Goal: Task Accomplishment & Management: Manage account settings

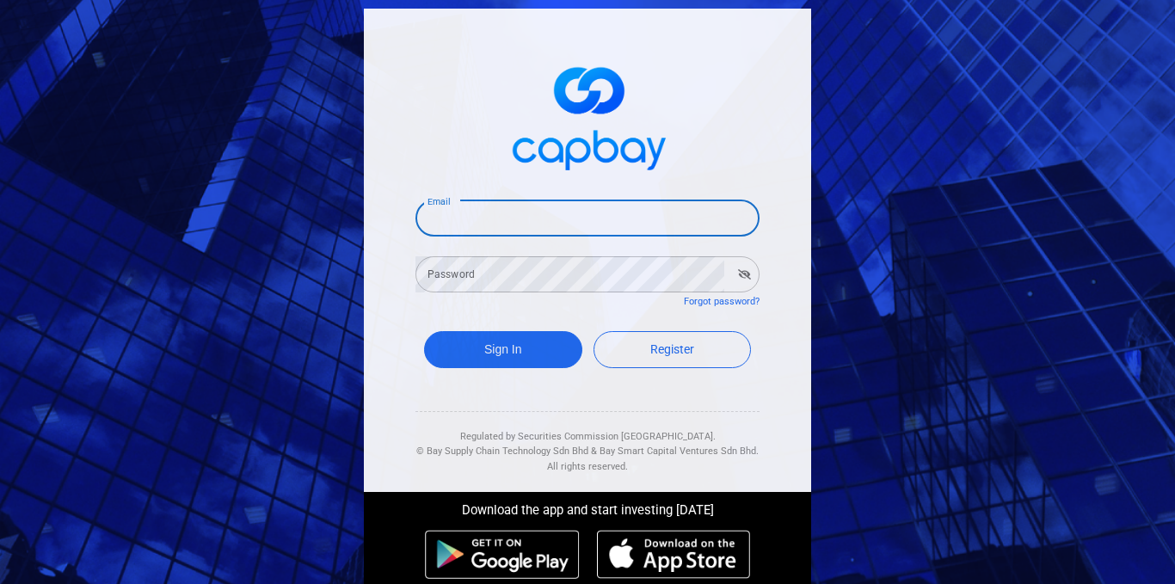
click at [470, 226] on input "Email" at bounding box center [588, 218] width 344 height 36
type input "chanwk698@gmail.com"
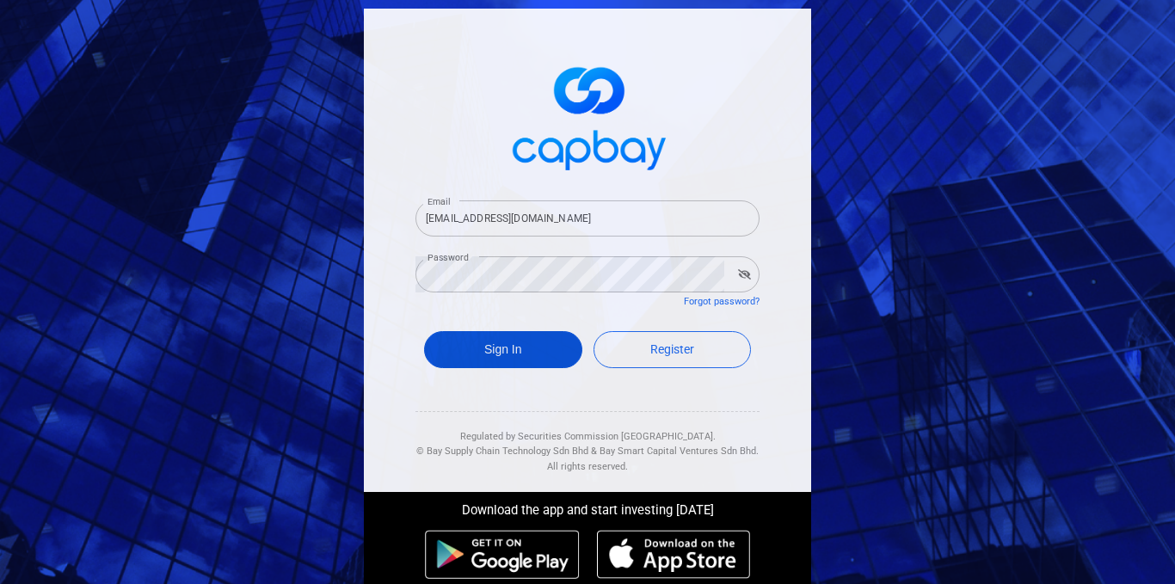
click at [527, 347] on button "Sign In" at bounding box center [503, 349] width 158 height 37
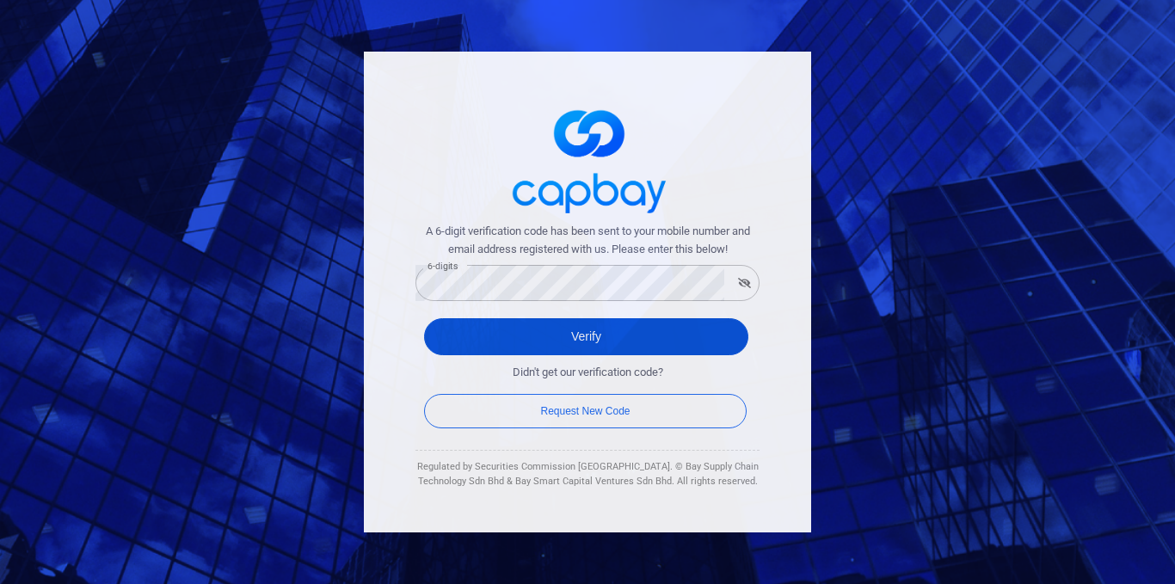
click at [577, 338] on button "Verify" at bounding box center [586, 336] width 324 height 37
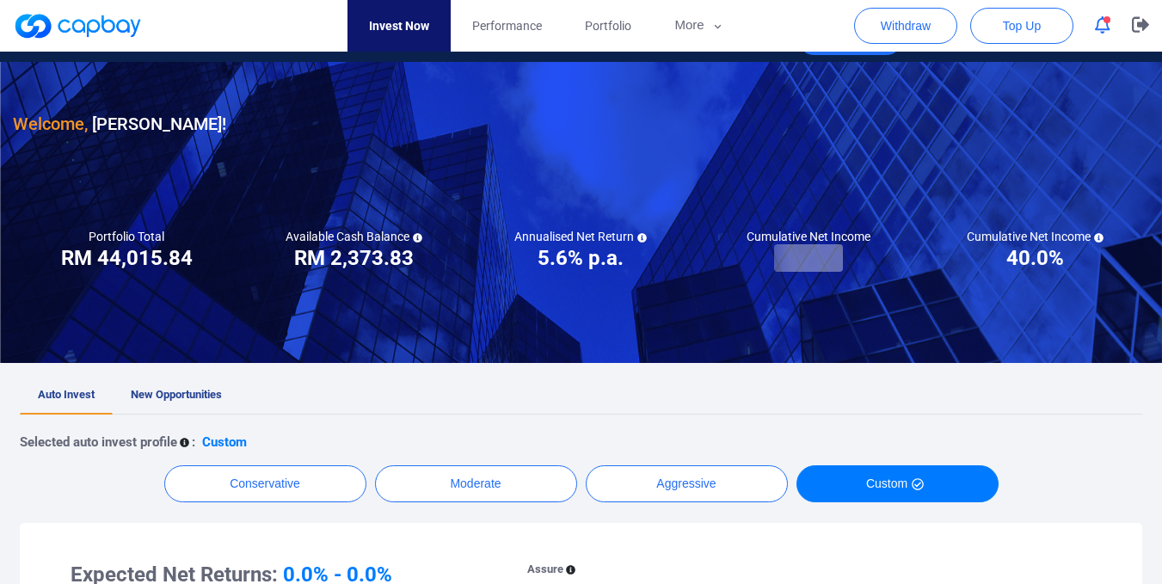
scroll to position [31, 0]
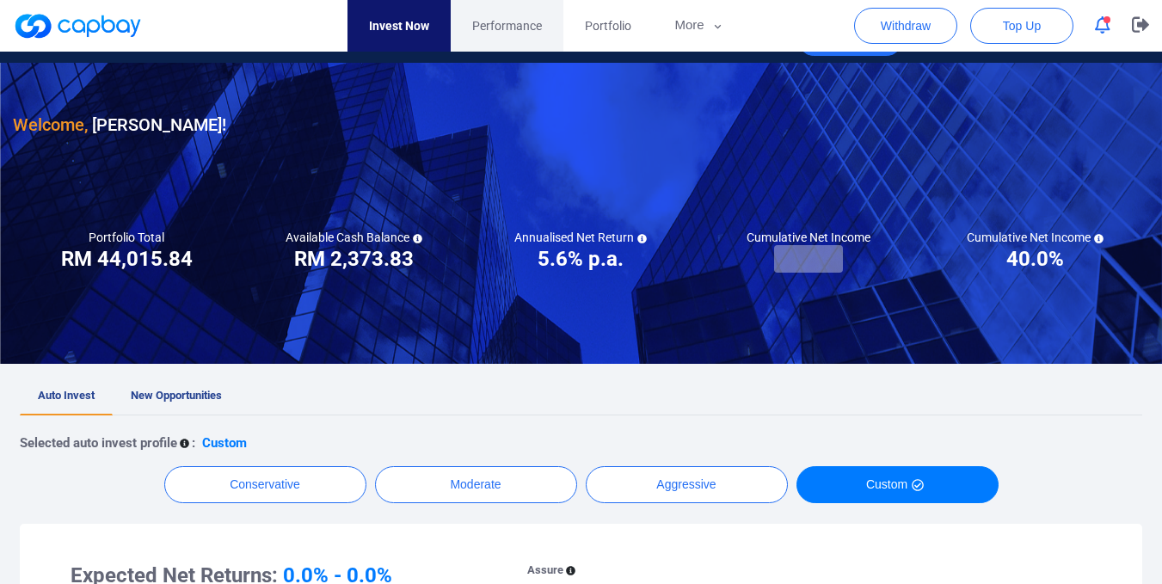
click at [498, 24] on span "Performance" at bounding box center [507, 25] width 70 height 19
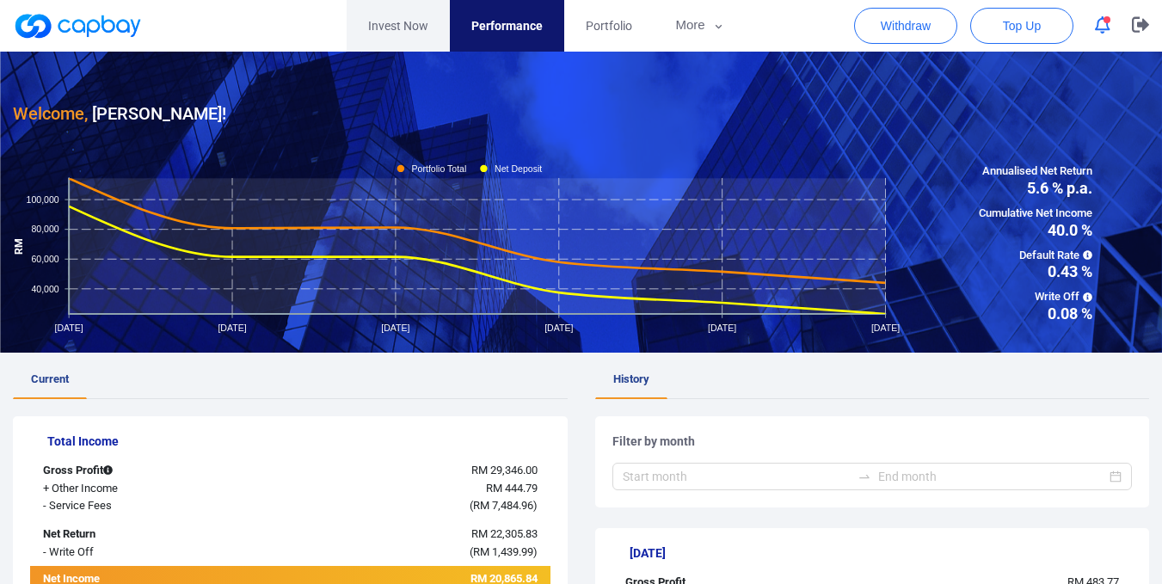
click at [391, 22] on link "Invest Now" at bounding box center [398, 26] width 103 height 52
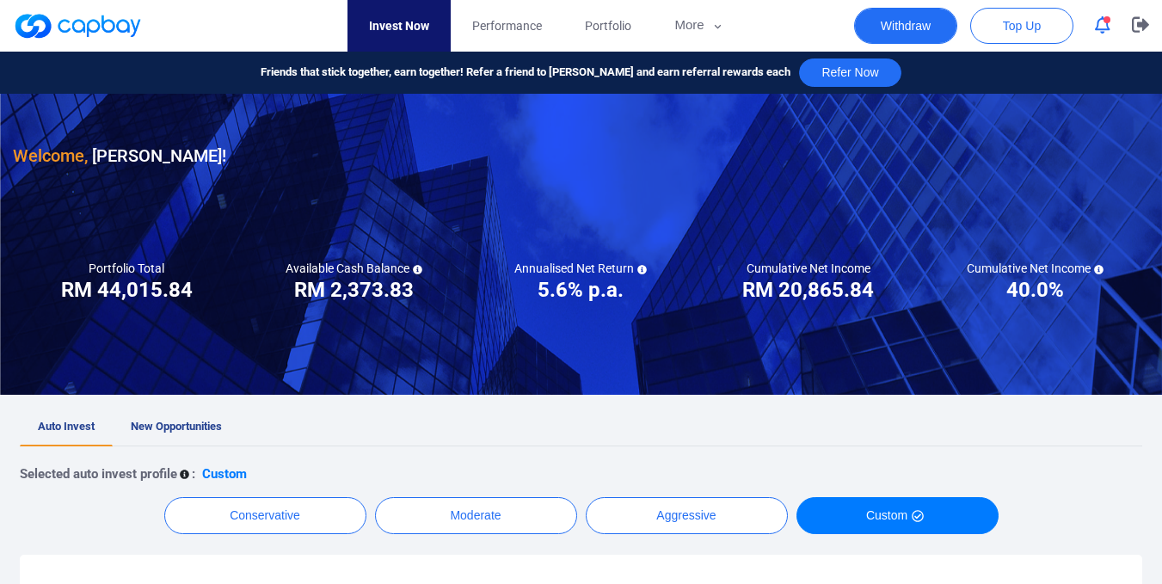
click at [907, 28] on button "Withdraw" at bounding box center [905, 26] width 103 height 36
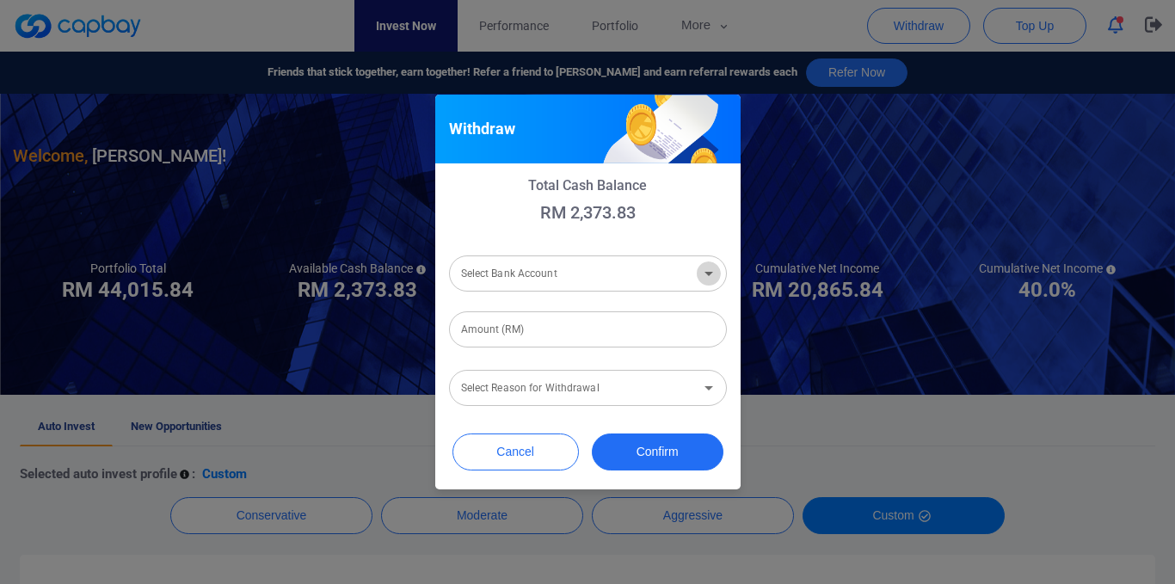
click at [708, 282] on icon "Open" at bounding box center [709, 273] width 21 height 21
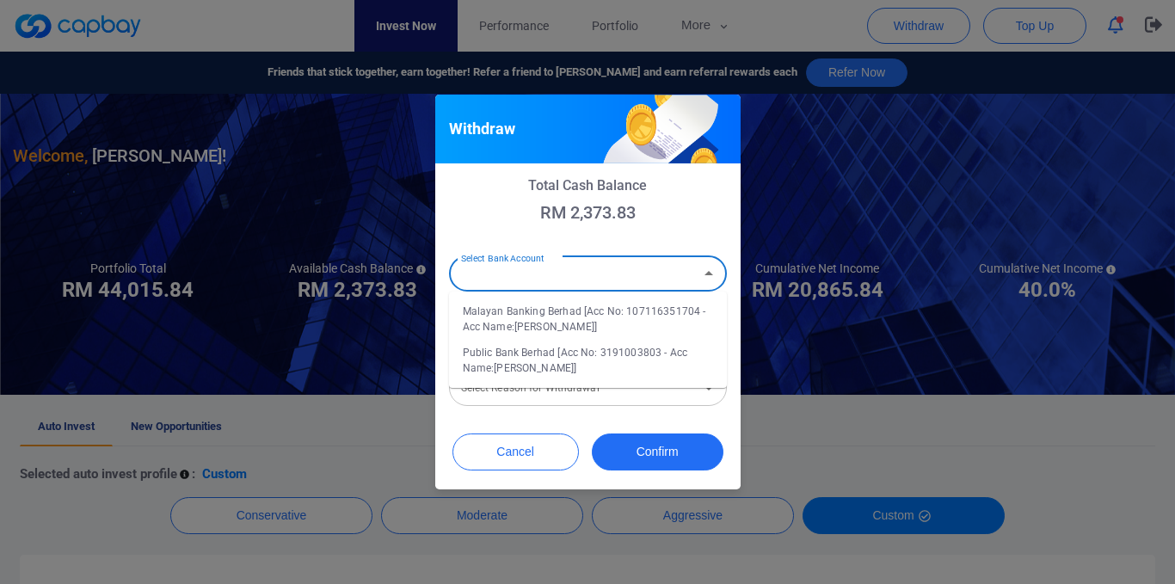
click at [572, 316] on li "Malayan Banking Berhad [Acc No: 107116351704 - Acc Name:Chan Weng Kong]" at bounding box center [588, 319] width 278 height 41
type input "Malayan Banking Berhad [Acc No: 107116351704 - Acc Name:Chan Weng Kong]"
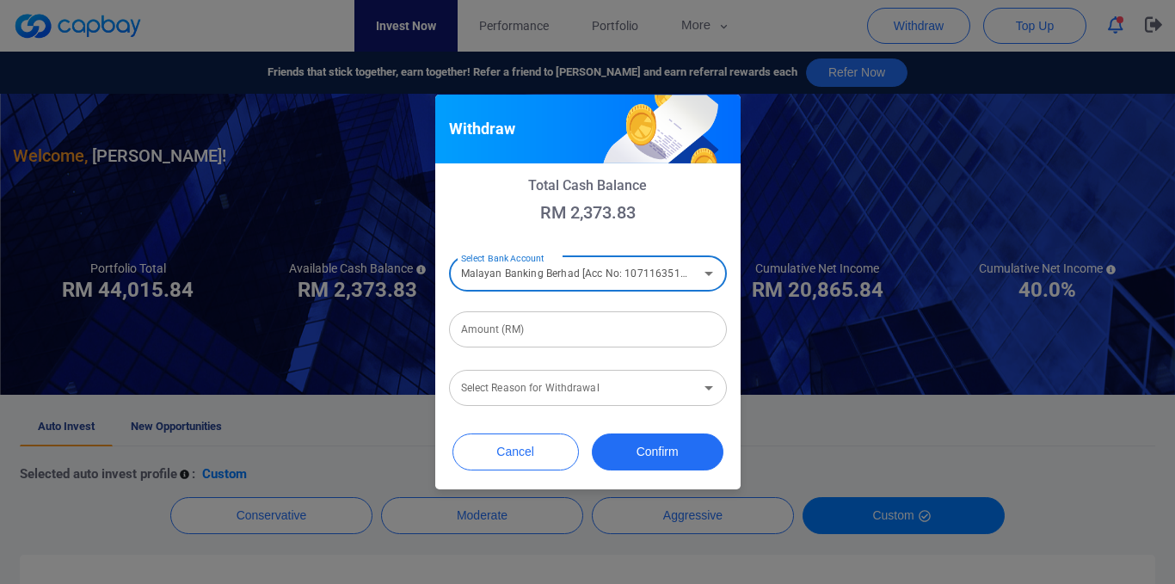
click at [551, 327] on input "Amount (RM)" at bounding box center [588, 329] width 278 height 36
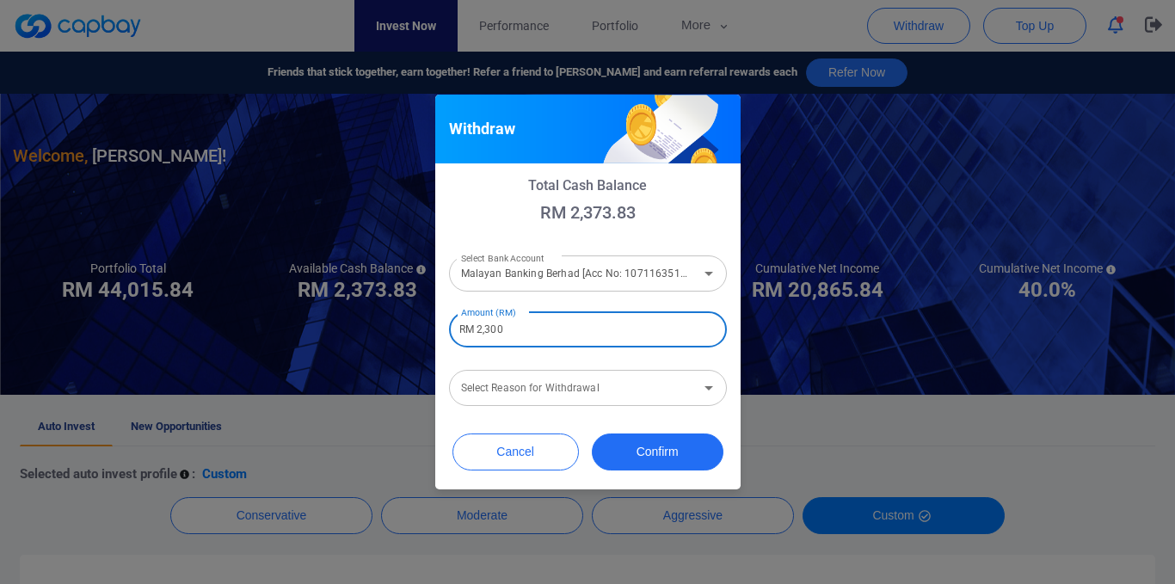
type input "RM 2,300"
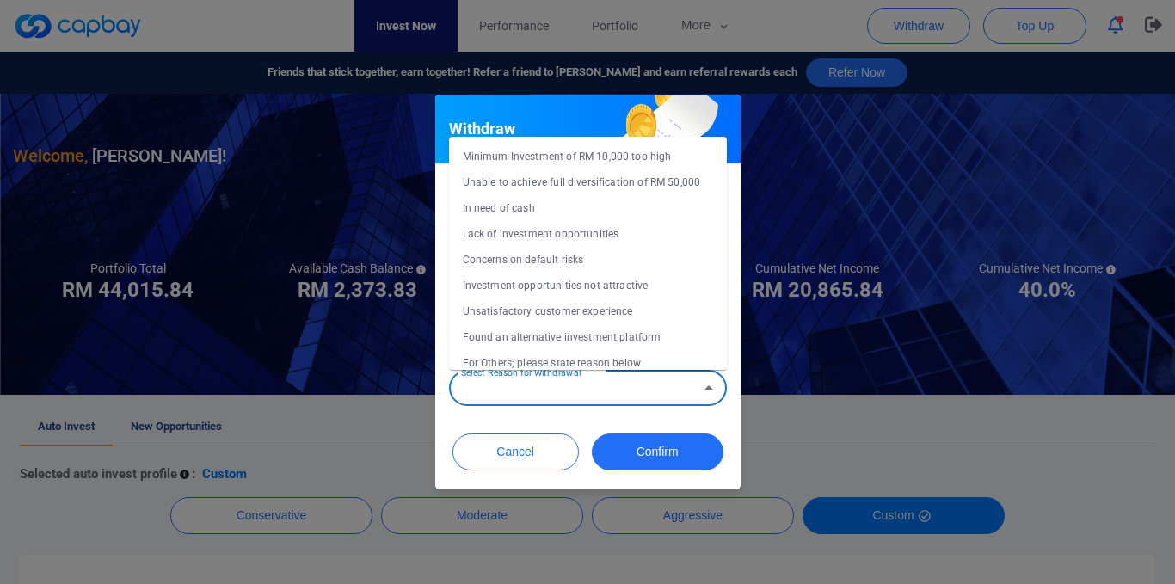
click at [644, 403] on input "Select Reason for Withdrawal" at bounding box center [573, 389] width 239 height 32
click at [638, 259] on li "Concerns on default risks" at bounding box center [588, 260] width 278 height 26
type input "Concerns on default risks"
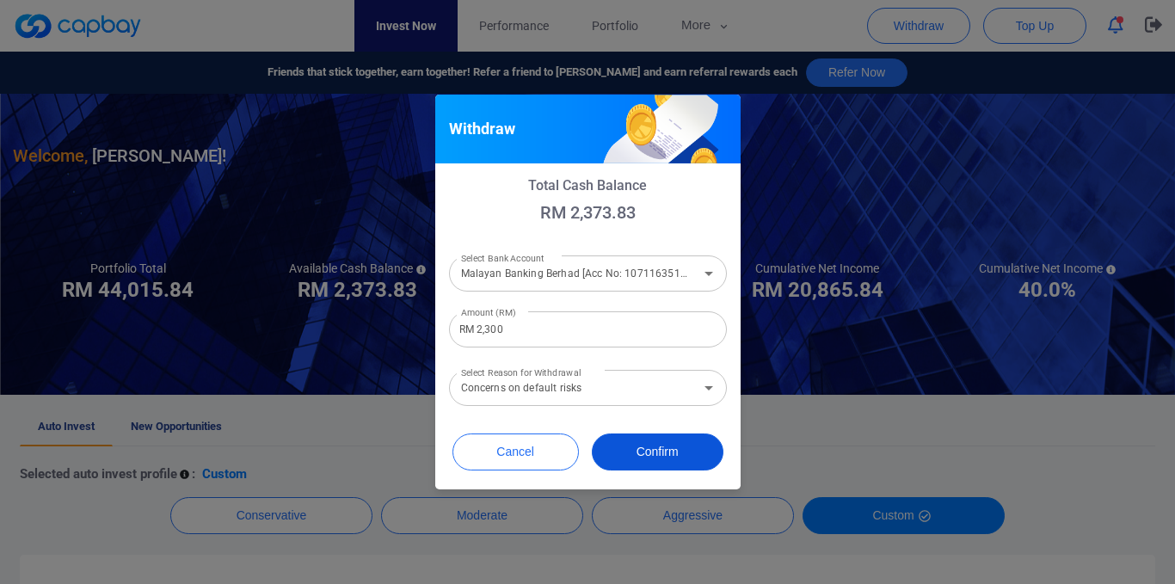
click at [667, 456] on button "Confirm" at bounding box center [658, 452] width 132 height 37
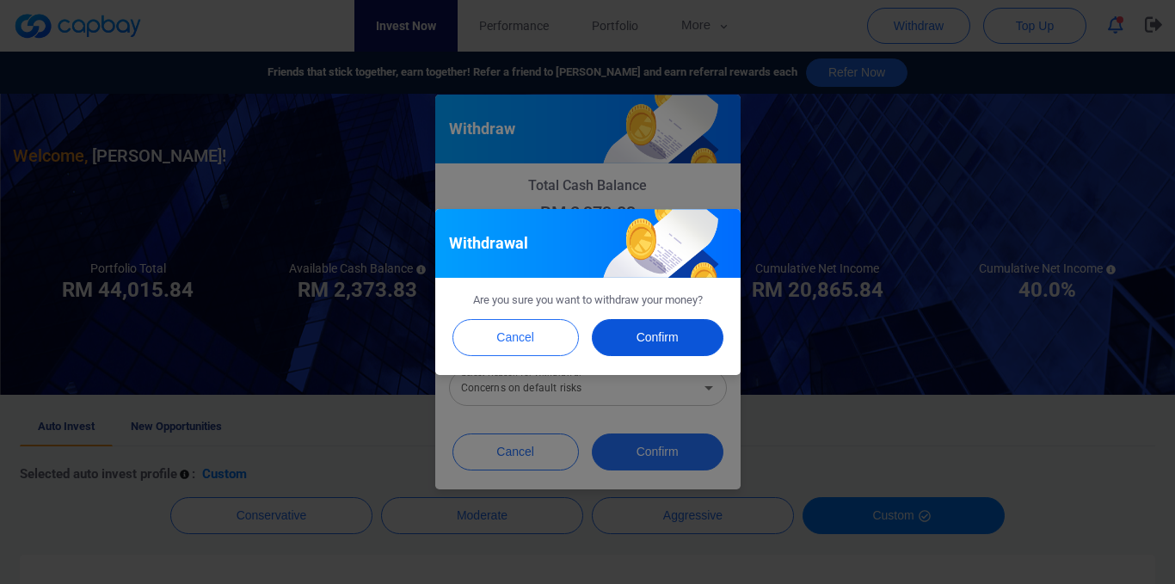
click at [671, 332] on button "Confirm" at bounding box center [658, 337] width 132 height 37
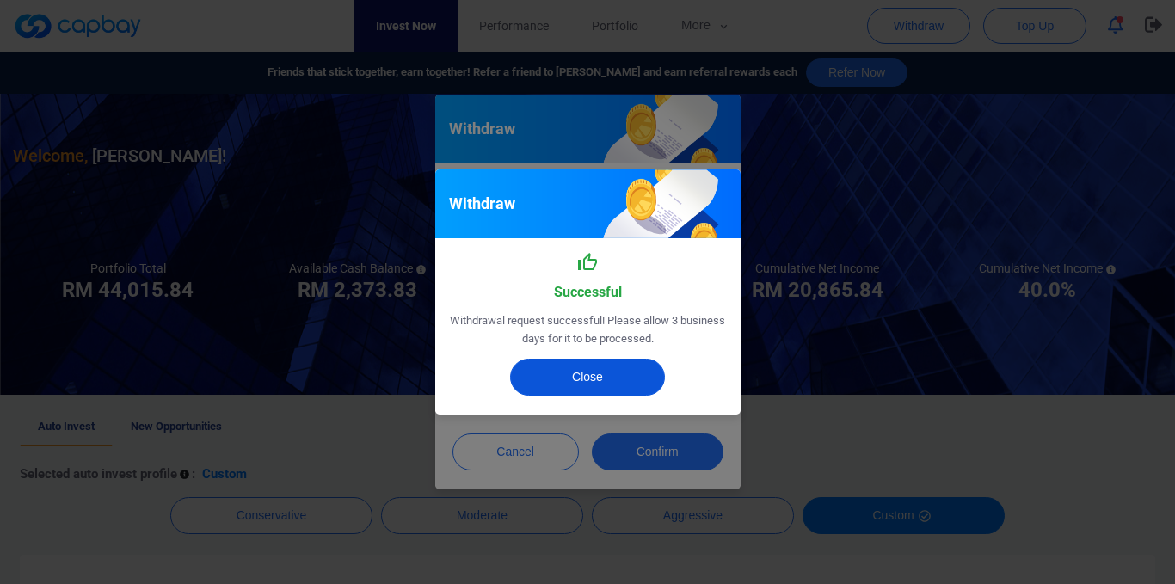
click at [606, 372] on button "Close" at bounding box center [587, 377] width 155 height 37
